Goal: Find specific page/section: Find specific page/section

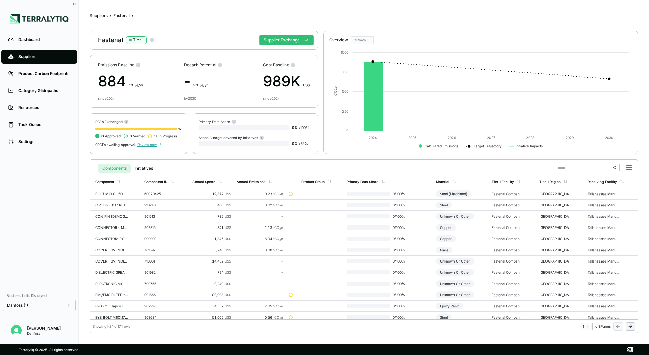
click at [149, 145] on span "Review now" at bounding box center [149, 144] width 23 height 4
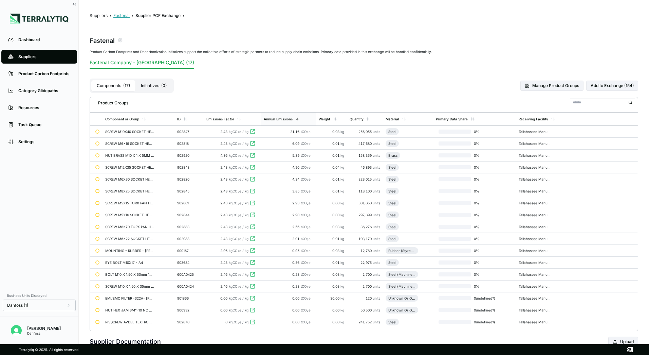
click at [119, 14] on button "Fastenal" at bounding box center [121, 15] width 16 height 5
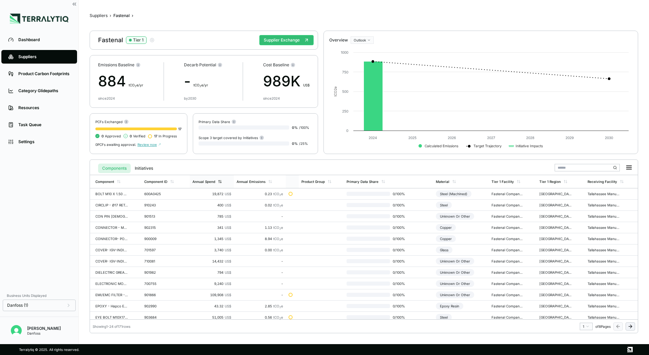
click at [216, 182] on div "Annual Spend" at bounding box center [208, 181] width 30 height 4
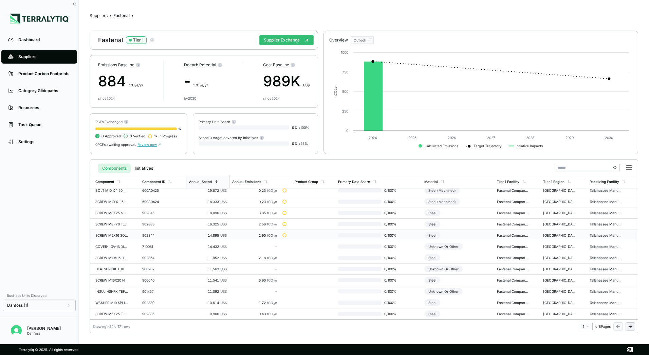
scroll to position [138, 0]
click at [262, 292] on div "-" at bounding box center [254, 291] width 45 height 4
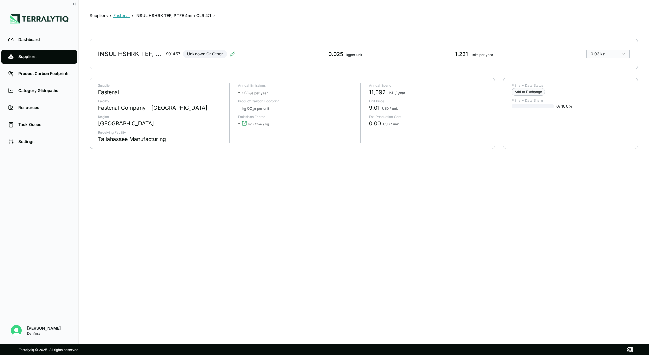
click at [122, 16] on button "Fastenal" at bounding box center [121, 15] width 16 height 5
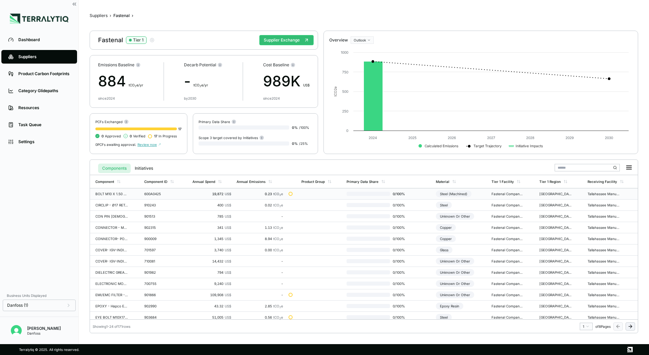
click at [168, 193] on div "600A0425" at bounding box center [160, 194] width 33 height 4
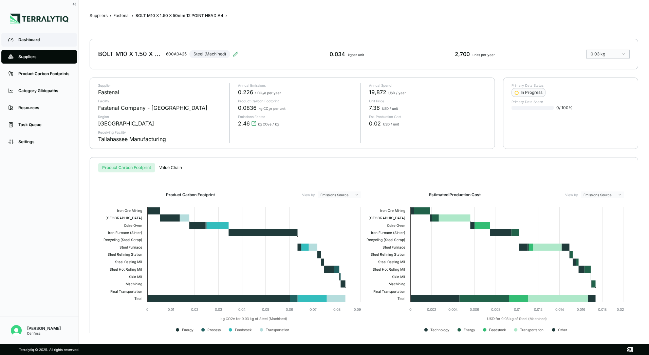
click at [33, 39] on div "Dashboard" at bounding box center [44, 39] width 52 height 5
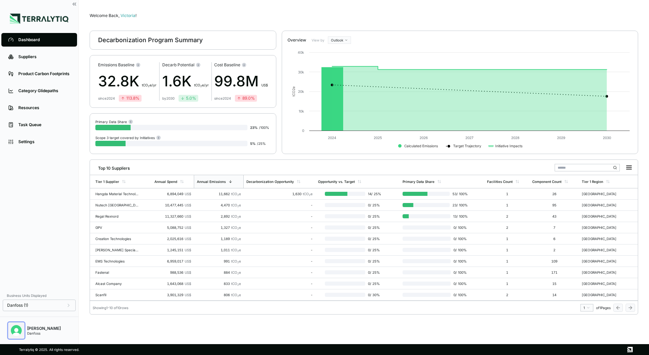
click at [14, 330] on img "Open user button" at bounding box center [16, 330] width 11 height 11
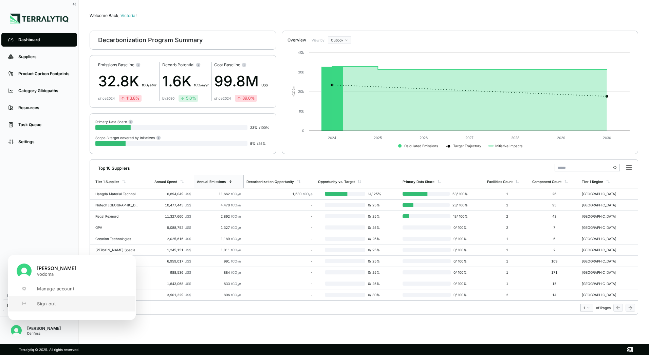
click at [73, 306] on button "Sign out" at bounding box center [71, 303] width 127 height 15
